Goal: Information Seeking & Learning: Learn about a topic

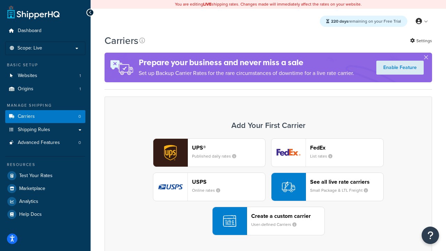
click at [268, 187] on div "UPS® Published daily rates FedEx List rates USPS Online rates See all live rate…" at bounding box center [268, 186] width 313 height 97
click at [347, 147] on header "FedEx" at bounding box center [346, 147] width 73 height 7
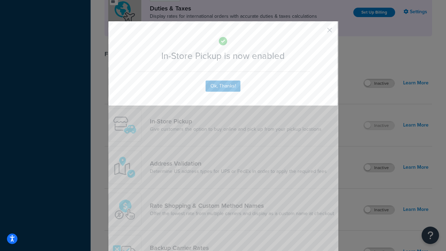
click at [319, 32] on button "button" at bounding box center [320, 33] width 2 height 2
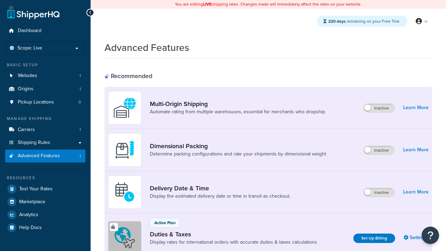
scroll to position [226, 0]
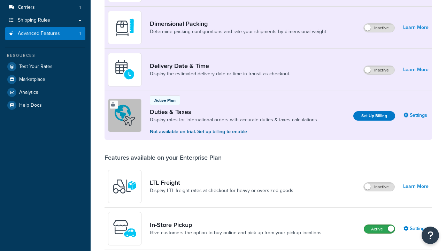
click at [380, 225] on label "Active" at bounding box center [379, 229] width 31 height 8
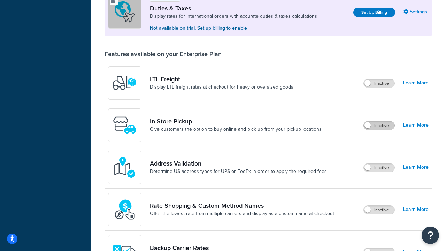
scroll to position [213, 0]
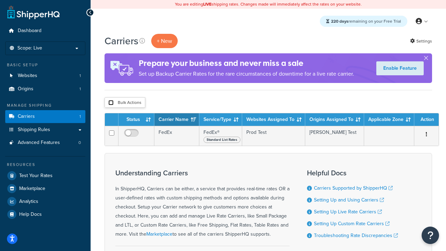
click at [111, 103] on input "checkbox" at bounding box center [110, 102] width 5 height 5
checkbox input "true"
click at [0, 0] on button "Delete" at bounding box center [0, 0] width 0 height 0
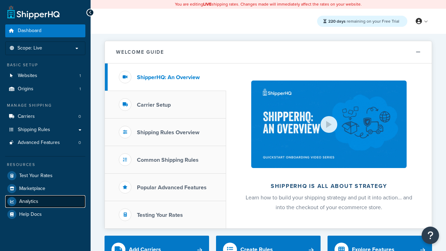
click at [29, 201] on span "Analytics" at bounding box center [28, 202] width 19 height 6
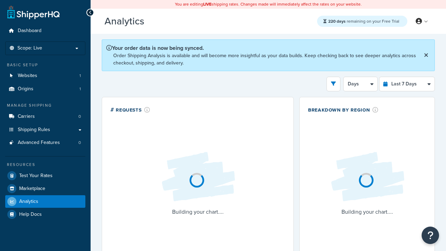
select select "last_7_days"
click at [334, 83] on icon "open filter drawer" at bounding box center [333, 83] width 5 height 5
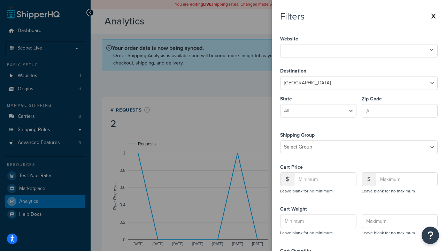
click at [431, 50] on icon at bounding box center [432, 50] width 4 height 4
select select "CA"
type input "92612"
type input "20"
type input "500"
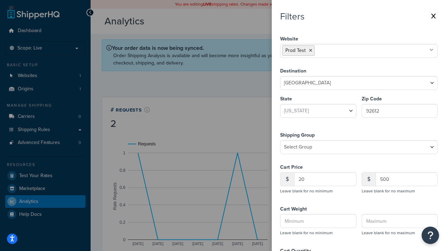
type input "1"
type input "20"
type input "5"
type input "300"
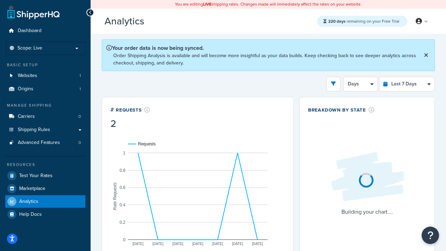
scroll to position [108, 0]
click at [330, 83] on button "5" at bounding box center [331, 84] width 20 height 15
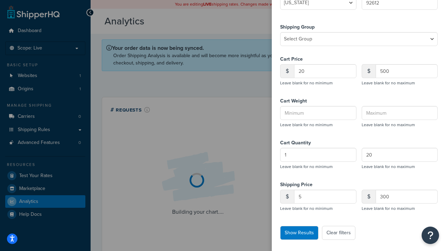
click at [339, 233] on button "Clear filters" at bounding box center [338, 233] width 33 height 14
select select
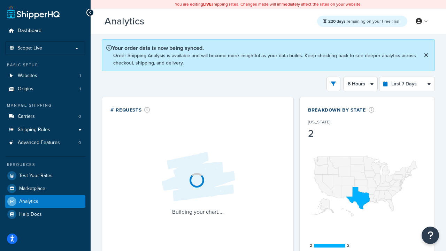
scroll to position [0, 0]
select select "1d"
select select "last_3_months"
select select "1w"
select select "last_7_days"
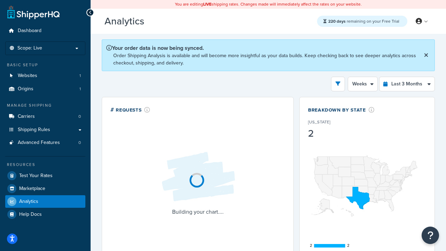
select select "1d"
